Goal: Information Seeking & Learning: Learn about a topic

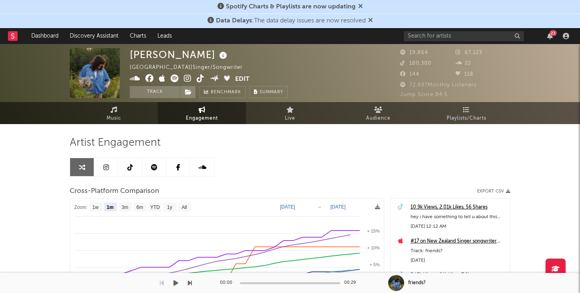
select select "1m"
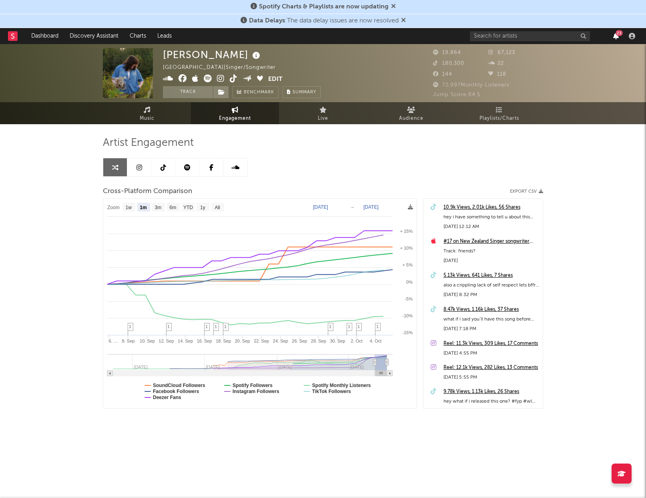
click at [579, 36] on icon "button" at bounding box center [616, 36] width 6 height 6
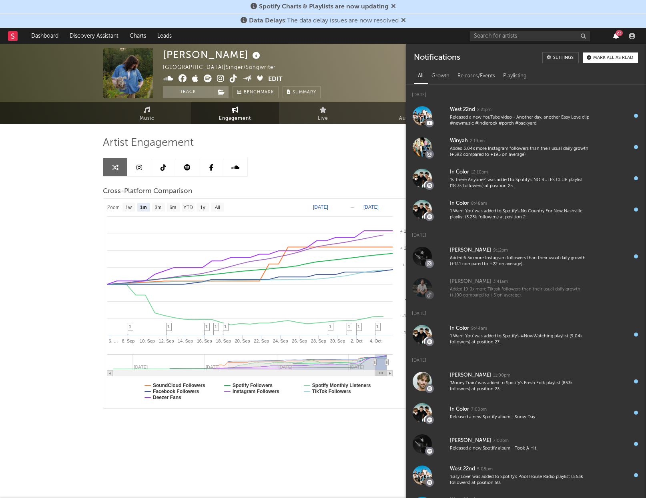
click at [579, 36] on icon "button" at bounding box center [616, 36] width 6 height 6
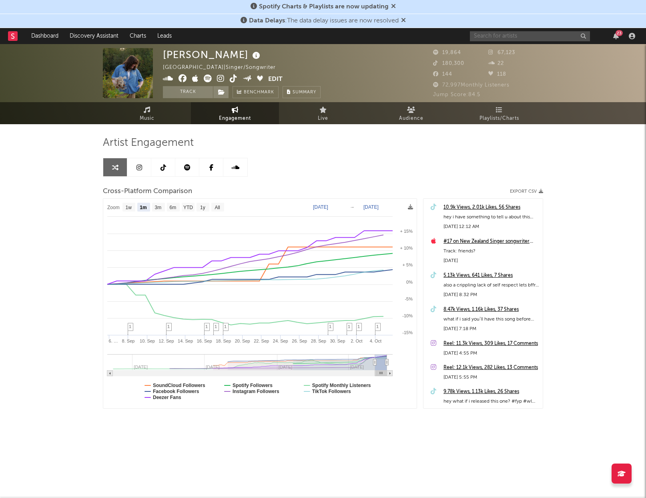
click at [500, 38] on input "text" at bounding box center [530, 36] width 120 height 10
type input "[PERSON_NAME]"
click at [536, 52] on div "[PERSON_NAME]" at bounding box center [542, 52] width 88 height 10
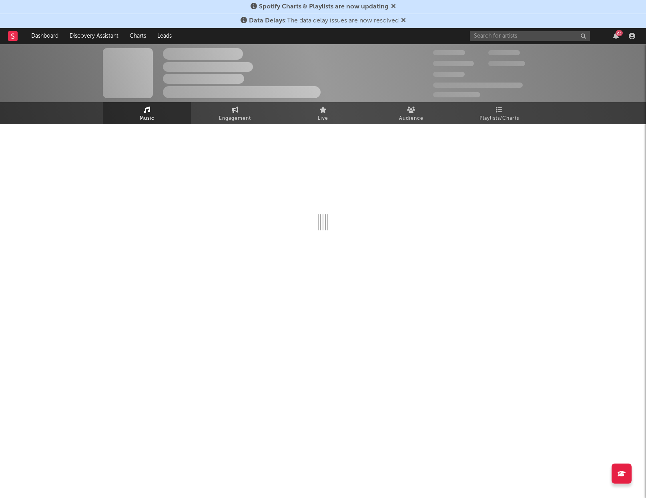
select select "1w"
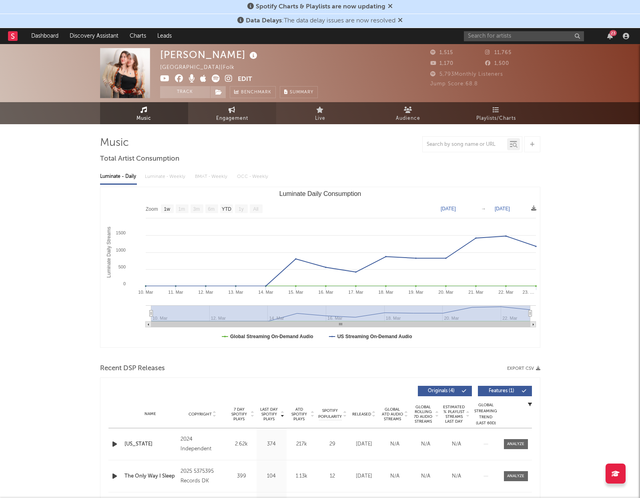
click at [246, 102] on div "[PERSON_NAME] [GEOGRAPHIC_DATA] | Folk Edit Track Benchmark Summary 1,515 11,76…" at bounding box center [320, 84] width 640 height 80
click at [245, 107] on link "Engagement" at bounding box center [232, 113] width 88 height 22
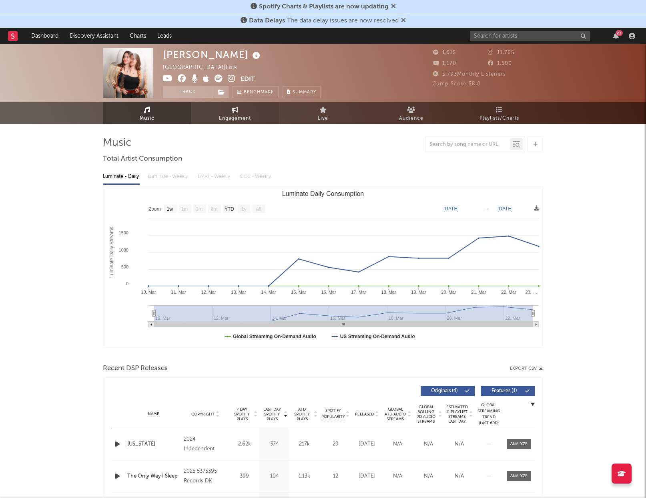
select select "1w"
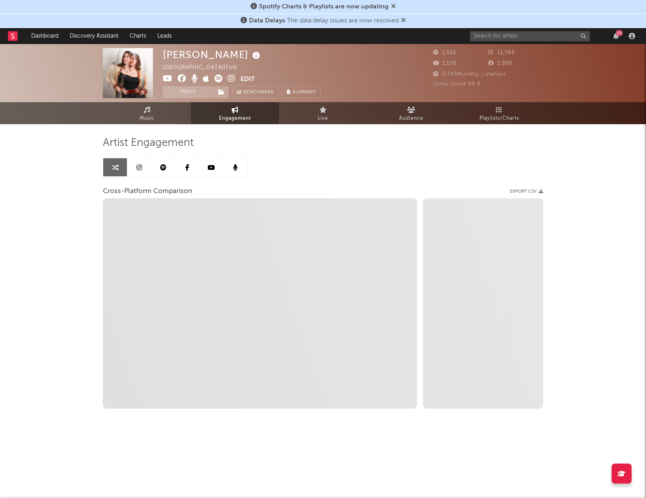
select select "1m"
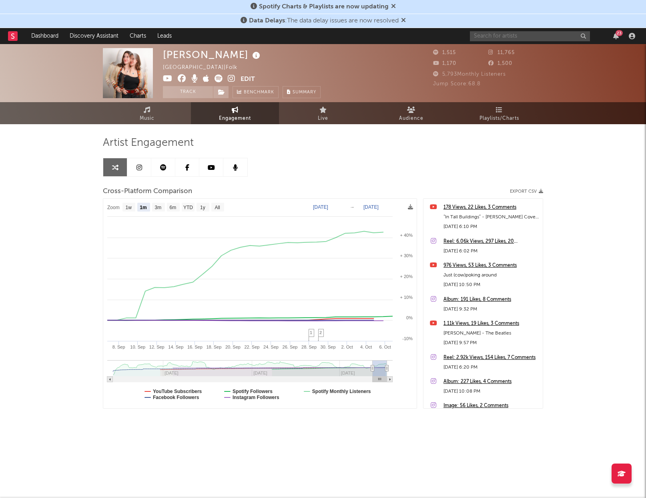
click at [500, 39] on input "text" at bounding box center [530, 36] width 120 height 10
click at [133, 36] on link "Charts" at bounding box center [138, 36] width 28 height 16
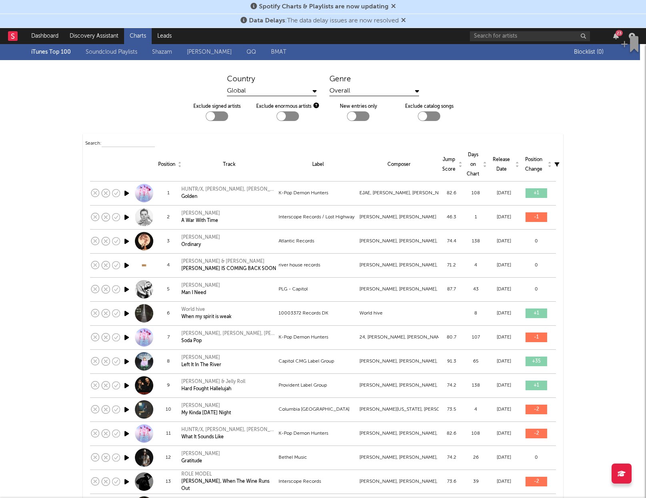
click at [102, 51] on link "Soundcloud Playlists" at bounding box center [112, 52] width 52 height 10
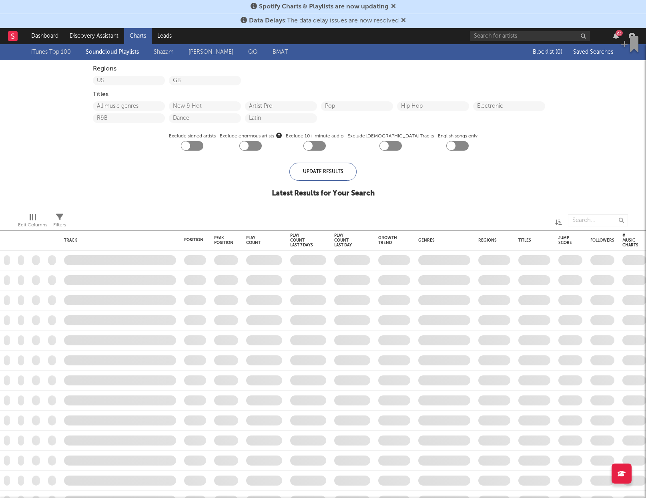
click at [168, 49] on link "Shazam" at bounding box center [164, 52] width 20 height 10
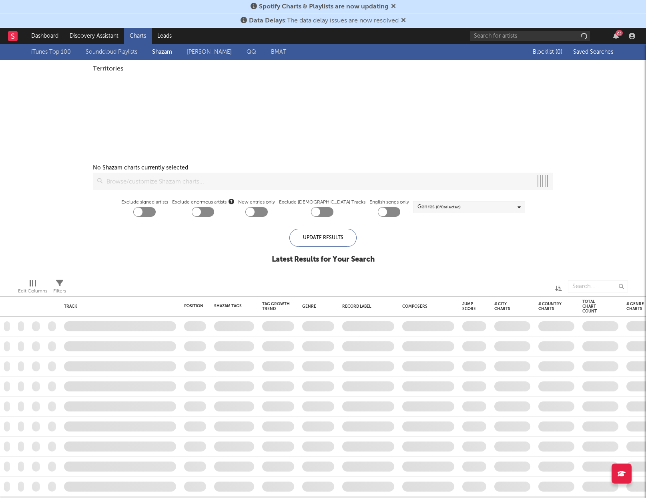
click at [200, 51] on link "[PERSON_NAME]" at bounding box center [209, 52] width 45 height 10
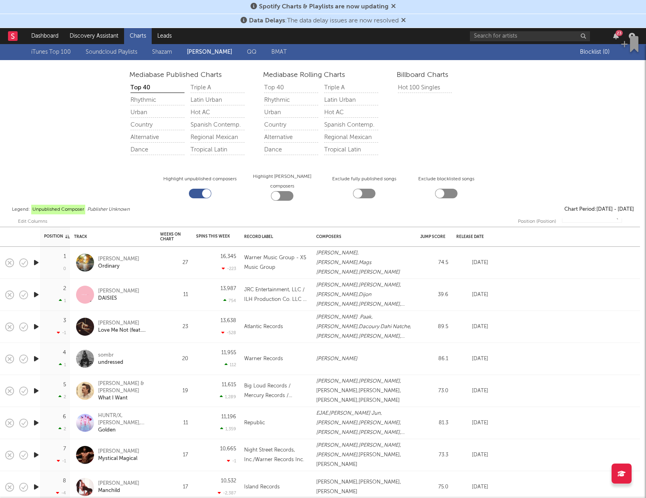
click at [51, 50] on link "iTunes Top 100" at bounding box center [51, 52] width 40 height 10
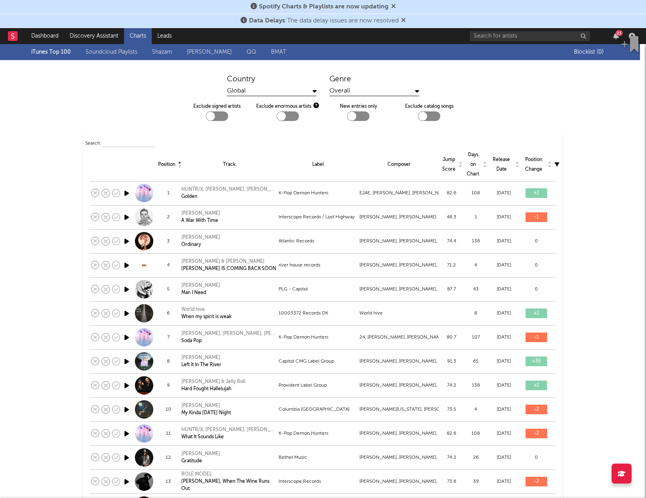
click at [470, 169] on div "Days on Chart" at bounding box center [476, 164] width 20 height 29
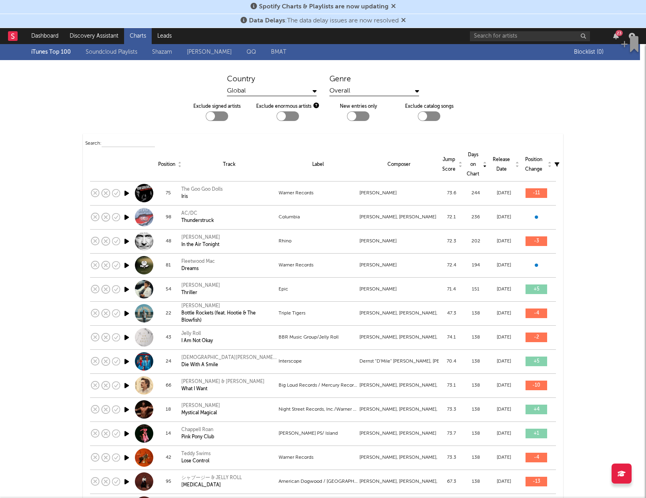
click at [470, 158] on div "Days on Chart" at bounding box center [476, 164] width 20 height 29
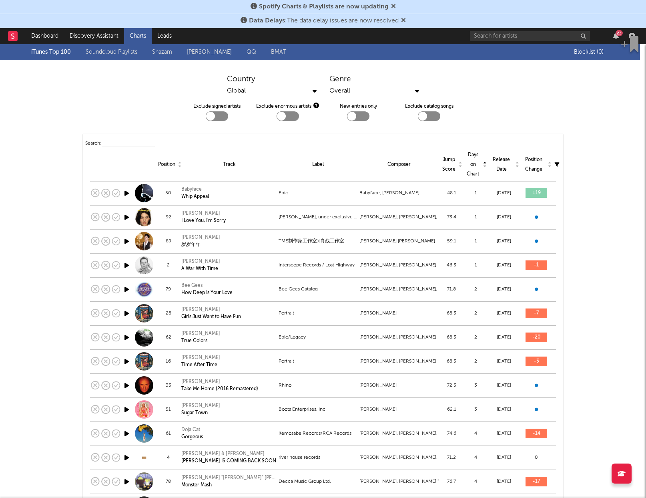
click at [348, 115] on div at bounding box center [352, 116] width 9 height 9
checkbox input "true"
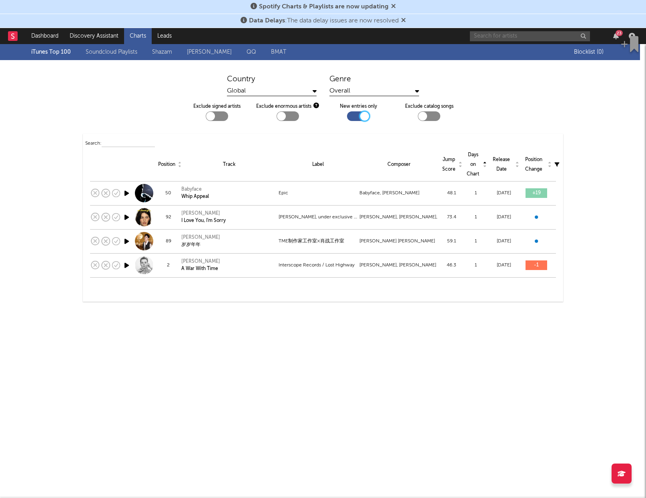
click at [545, 31] on input "text" at bounding box center [530, 36] width 120 height 10
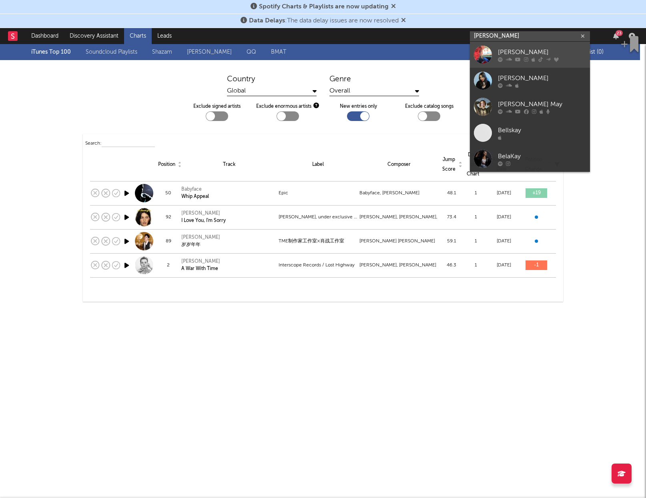
type input "[PERSON_NAME]"
click at [504, 46] on link "[PERSON_NAME]" at bounding box center [530, 55] width 120 height 26
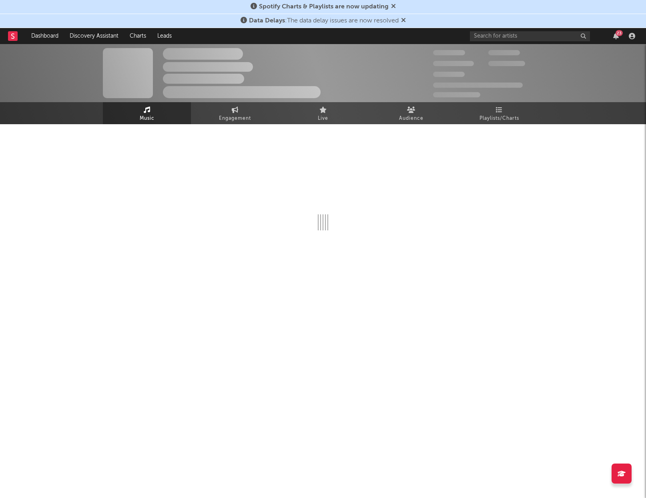
select select "1w"
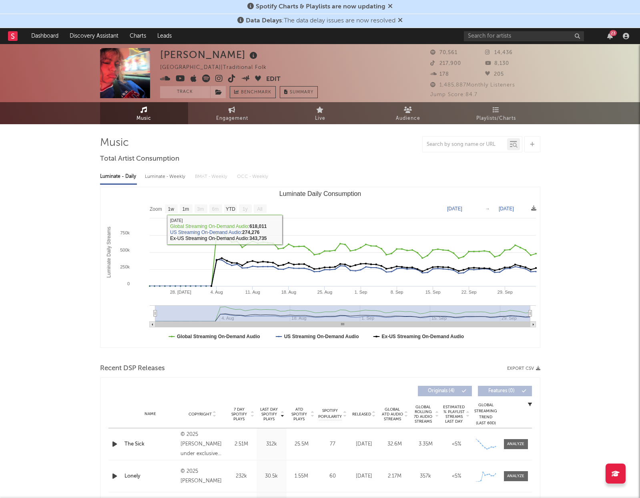
click at [181, 178] on div "Luminate - Weekly" at bounding box center [166, 177] width 42 height 14
select select "1w"
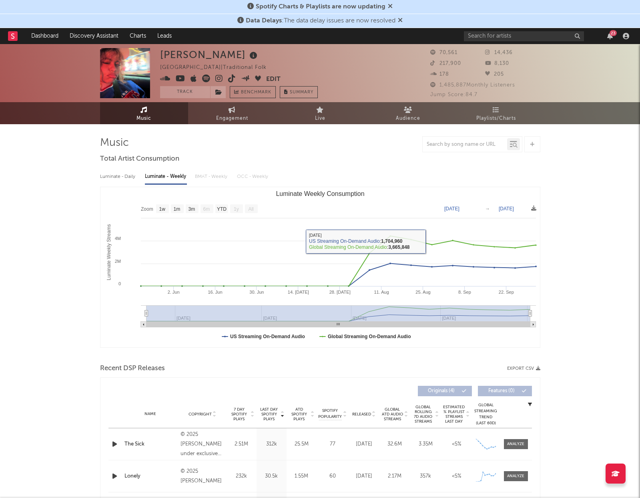
click at [534, 20] on div "Data Delays : The data delay issues are now resolved" at bounding box center [320, 21] width 640 height 14
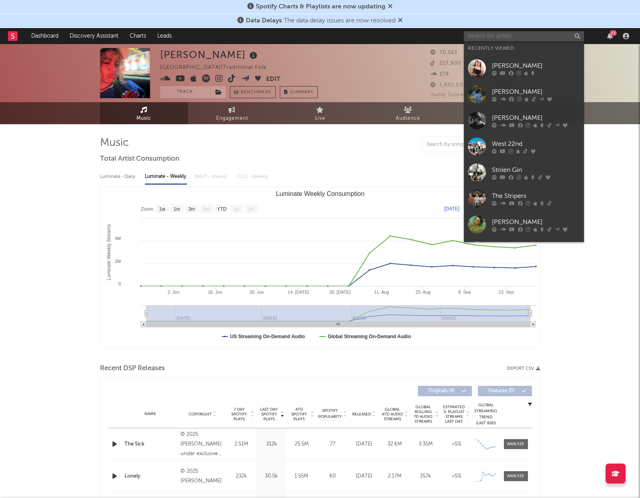
click at [533, 33] on input "text" at bounding box center [524, 36] width 120 height 10
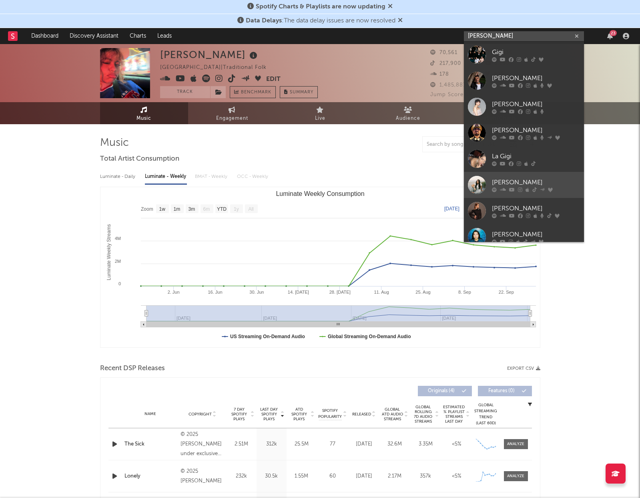
type input "[PERSON_NAME]"
click at [522, 178] on div "[PERSON_NAME]" at bounding box center [536, 182] width 88 height 10
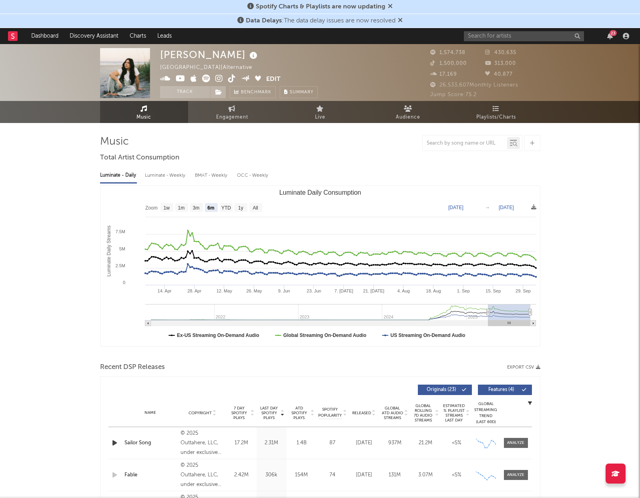
scroll to position [10, 0]
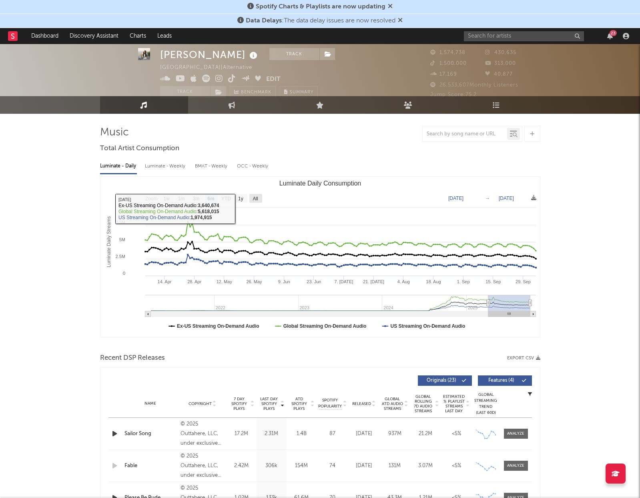
click at [258, 197] on text "All" at bounding box center [255, 199] width 5 height 6
select select "All"
type input "[DATE]"
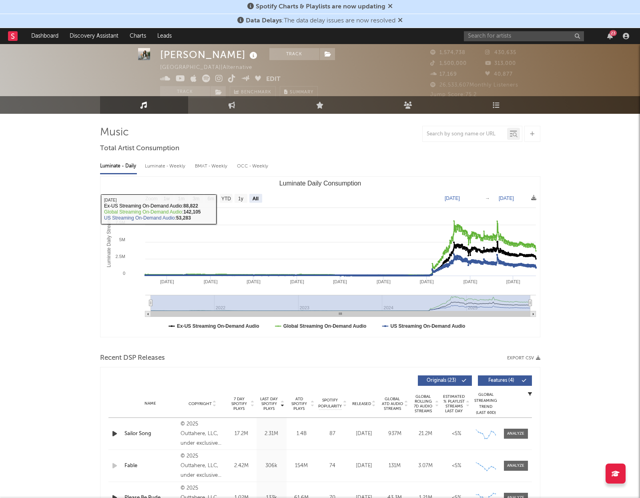
click at [156, 167] on div "Luminate - Weekly" at bounding box center [166, 166] width 42 height 14
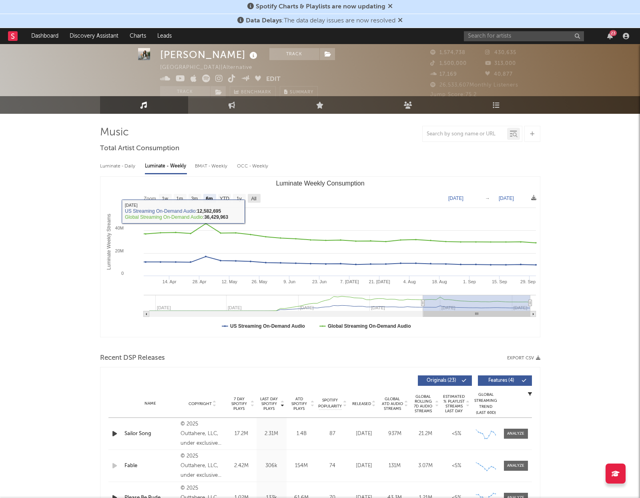
click at [254, 199] on text "All" at bounding box center [253, 199] width 5 height 6
select select "All"
type input "[DATE]"
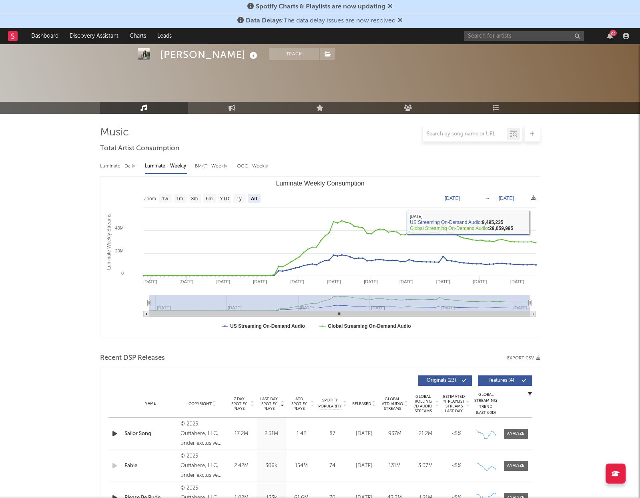
scroll to position [74, 0]
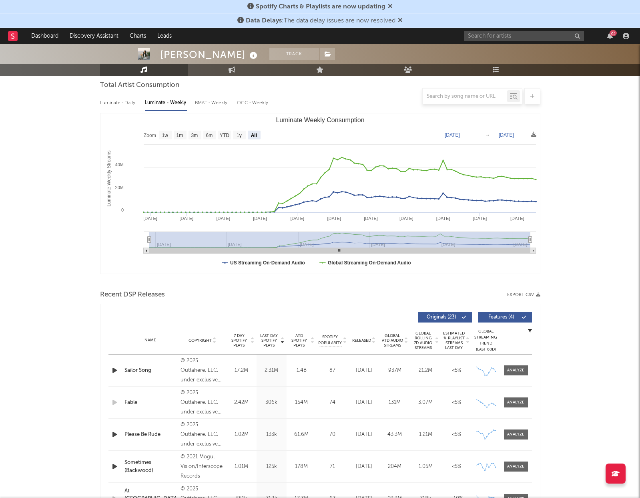
click at [245, 293] on span "7 Day Spotify Plays" at bounding box center [239, 340] width 21 height 14
click at [246, 293] on span "7 Day Spotify Plays" at bounding box center [239, 340] width 21 height 14
click at [268, 293] on span "Last Day Spotify Plays" at bounding box center [269, 340] width 21 height 14
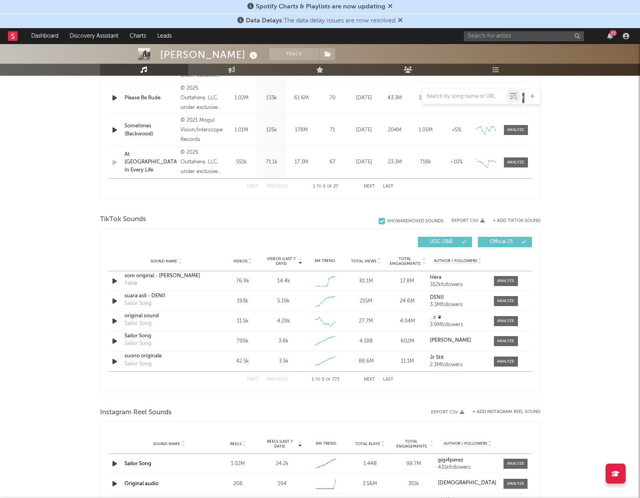
scroll to position [505, 0]
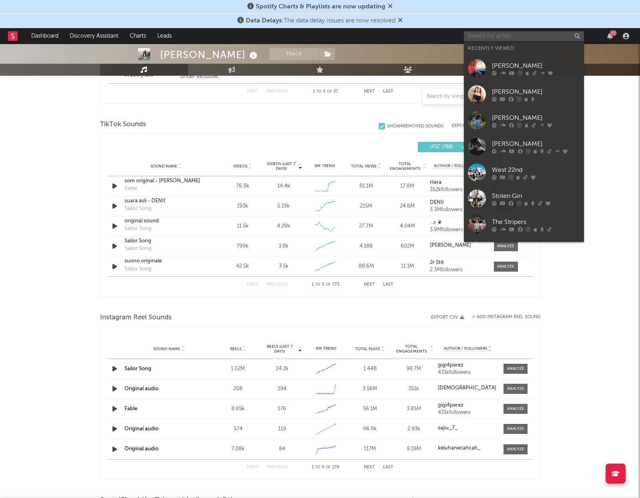
click at [509, 39] on input "text" at bounding box center [524, 36] width 120 height 10
click at [508, 143] on div "[PERSON_NAME]" at bounding box center [536, 144] width 88 height 10
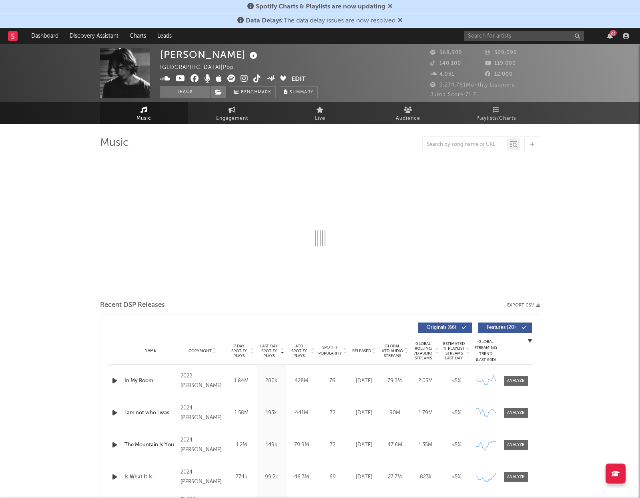
select select "6m"
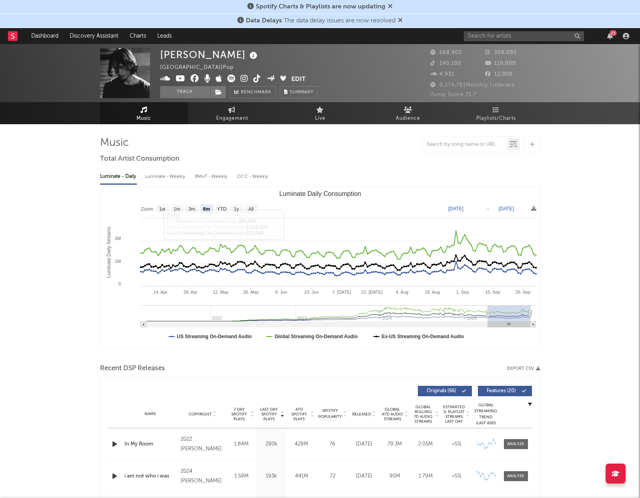
click at [156, 173] on div "Luminate - Weekly" at bounding box center [166, 177] width 42 height 14
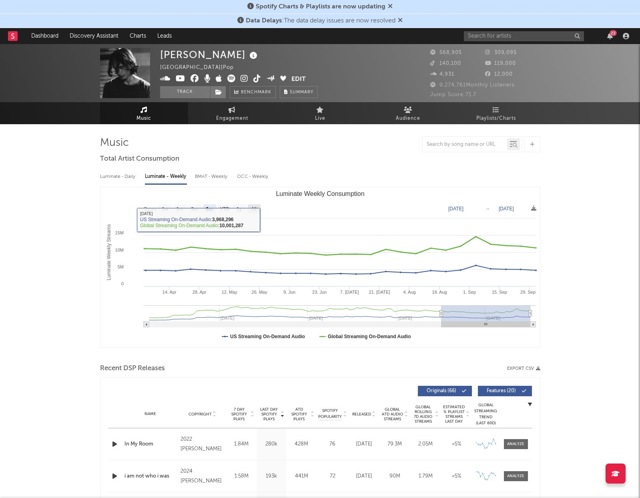
click at [254, 207] on text "All" at bounding box center [253, 209] width 5 height 6
select select "All"
type input "[DATE]"
